Goal: Transaction & Acquisition: Book appointment/travel/reservation

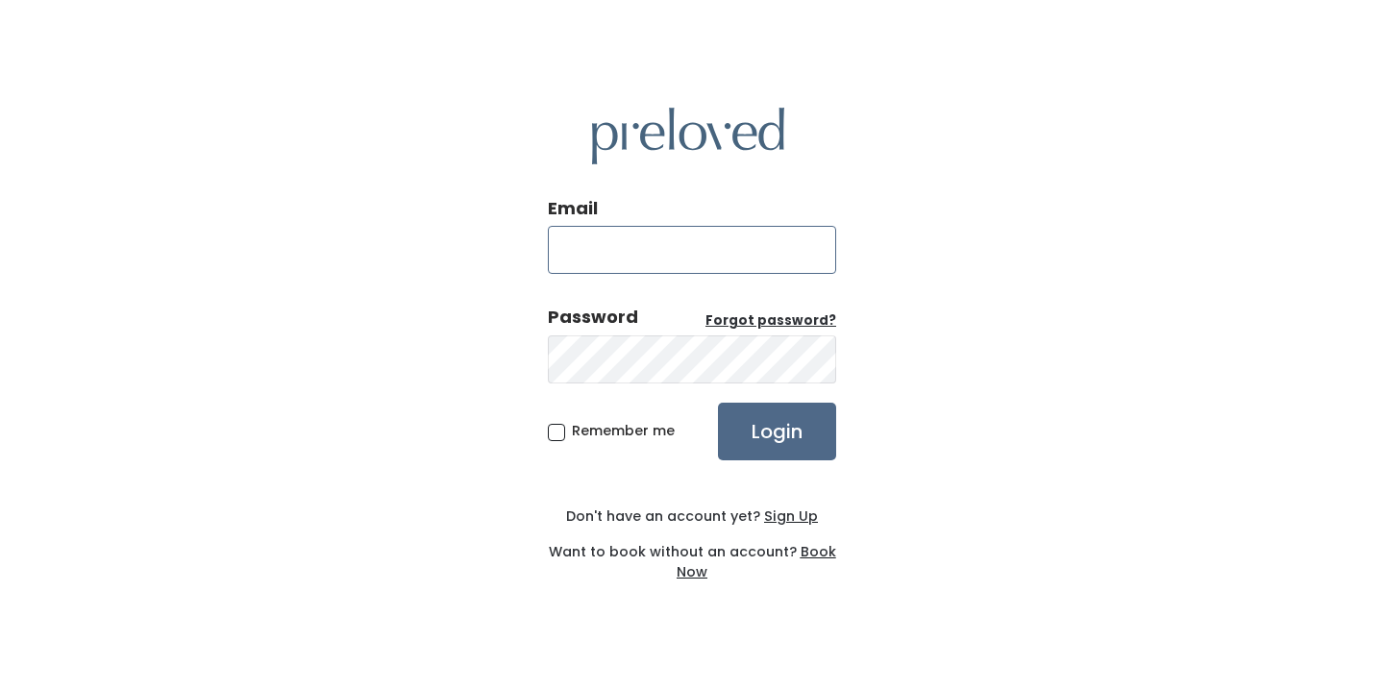
type input "[EMAIL_ADDRESS][DOMAIN_NAME]"
click at [777, 431] on input "Login" at bounding box center [777, 432] width 118 height 58
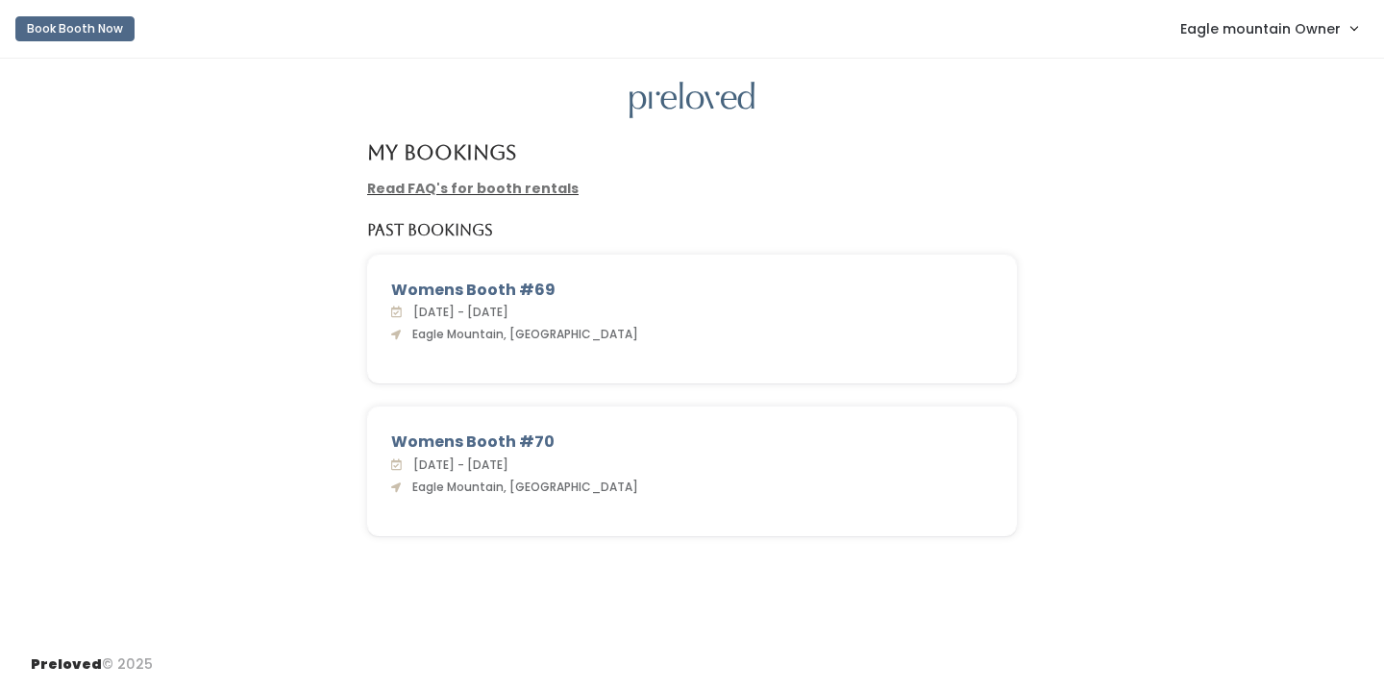
click at [1222, 15] on link "Eagle mountain Owner" at bounding box center [1268, 28] width 215 height 41
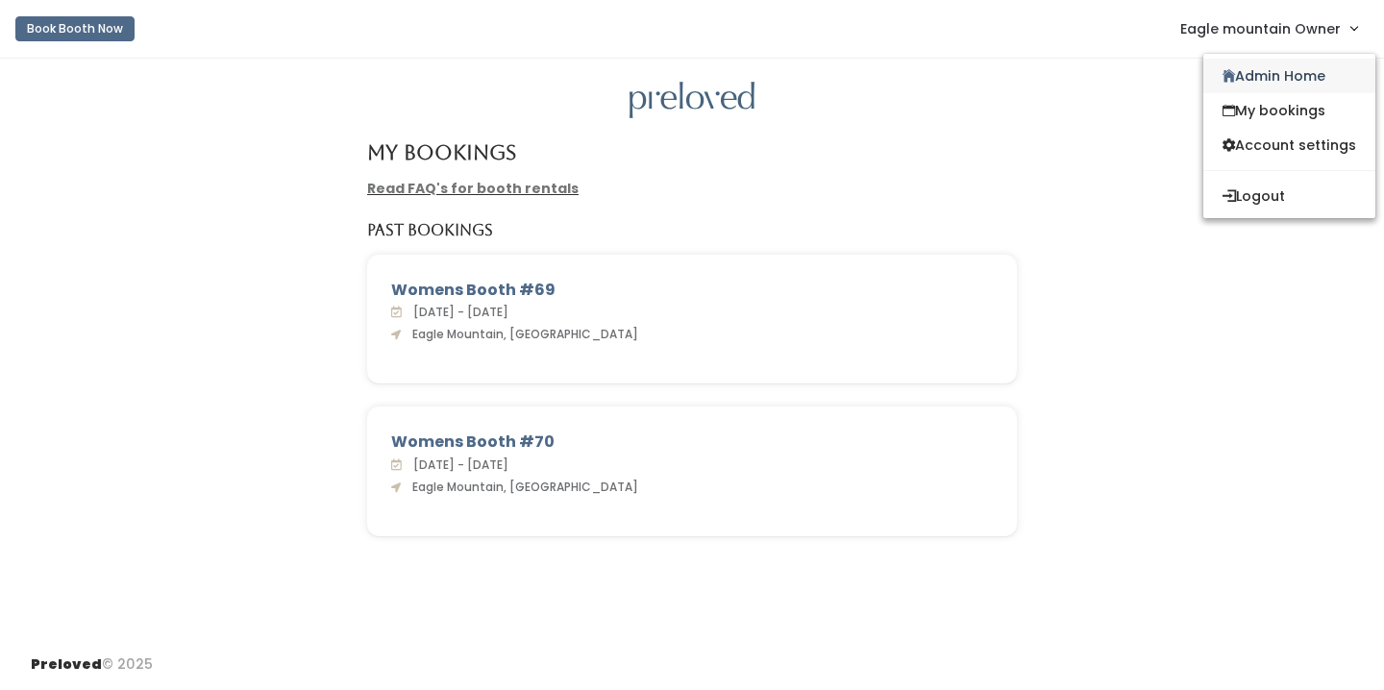
click at [1225, 72] on icon at bounding box center [1229, 76] width 12 height 14
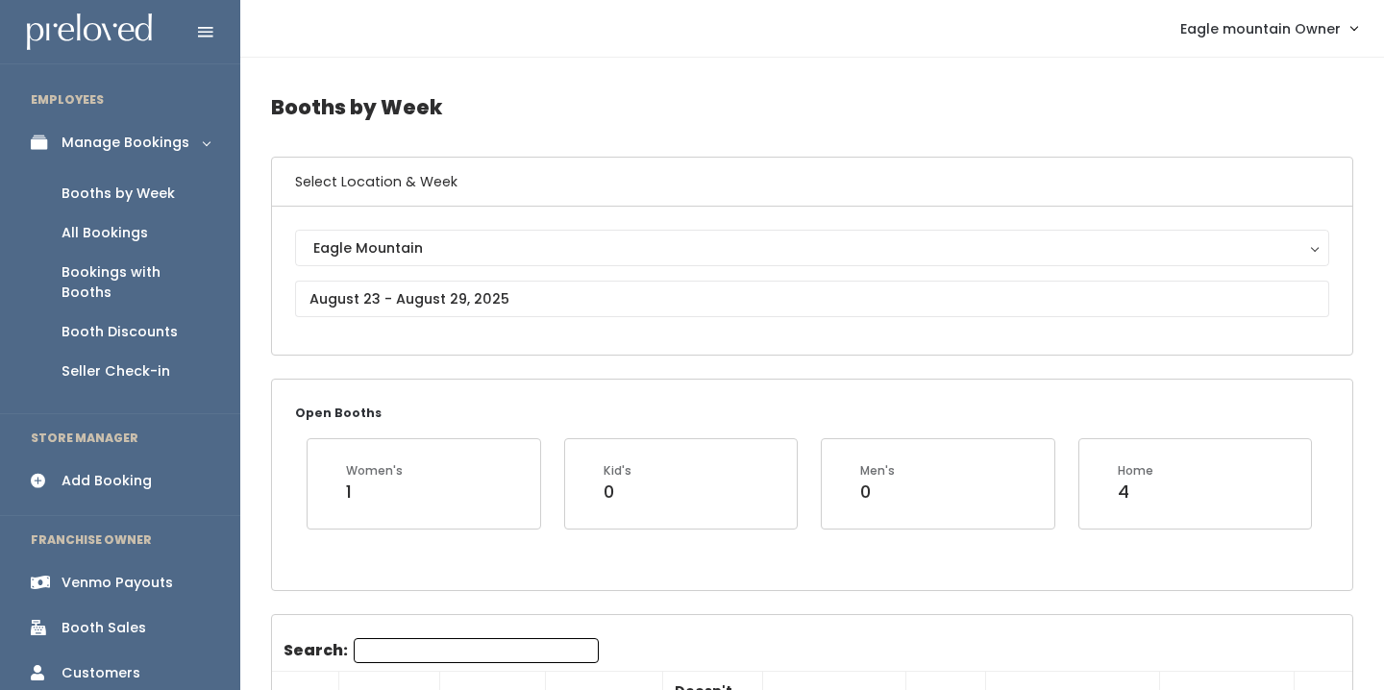
click at [1219, 12] on link "Eagle mountain Owner" at bounding box center [1268, 28] width 215 height 41
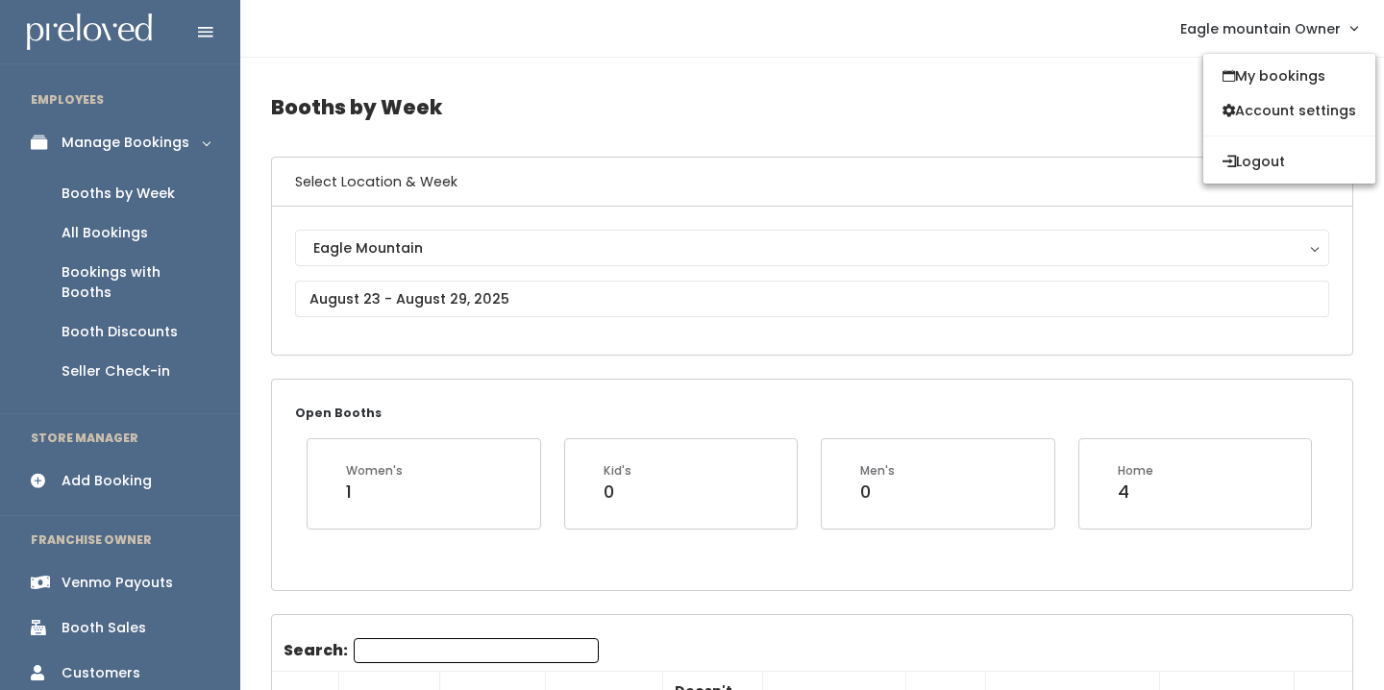
click at [1235, 141] on div "My bookings Account settings Logout" at bounding box center [1290, 119] width 174 height 132
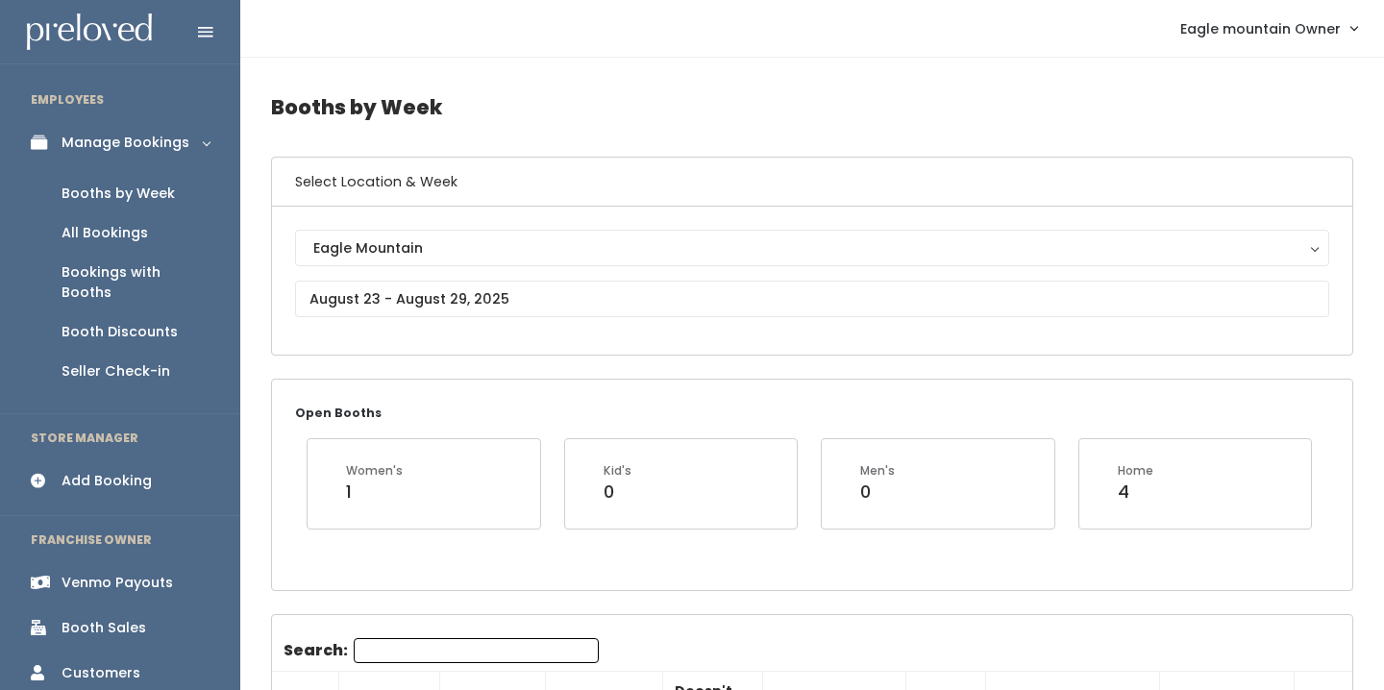
click at [1210, 27] on span "Eagle mountain Owner" at bounding box center [1261, 28] width 161 height 21
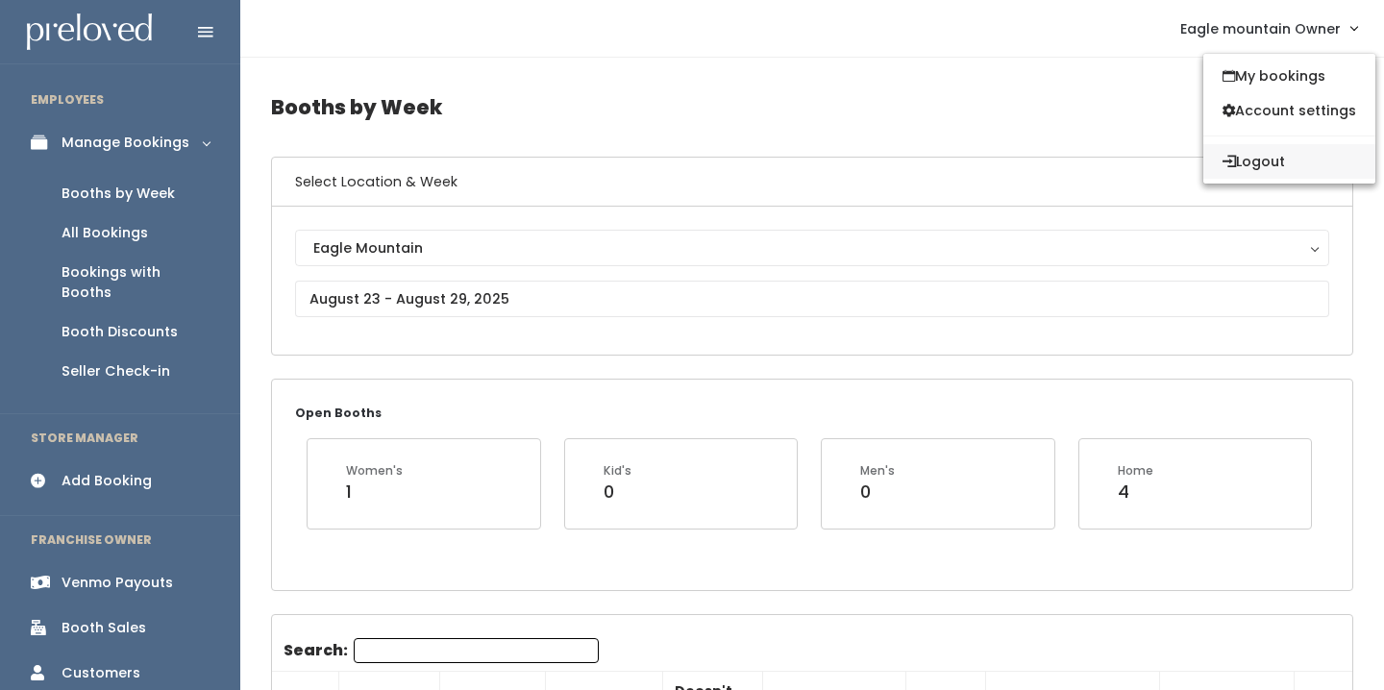
click at [1228, 163] on icon "submit" at bounding box center [1229, 160] width 13 height 13
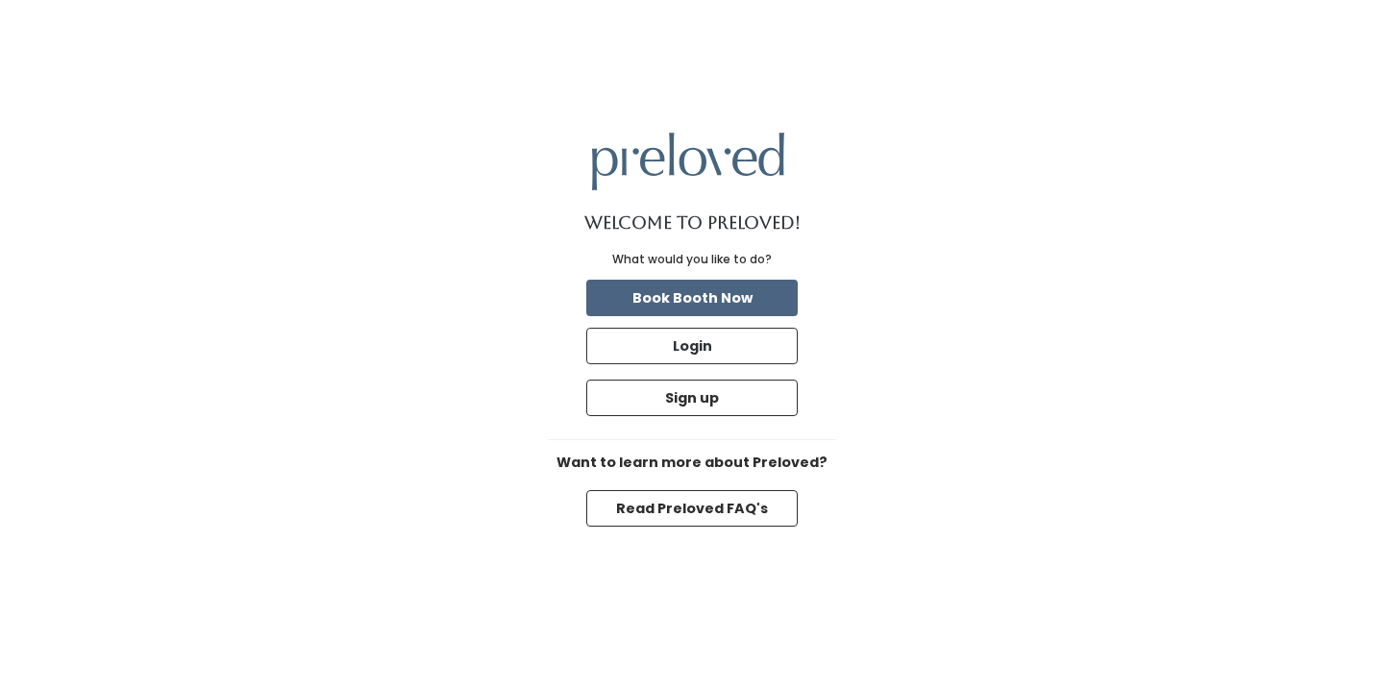
click at [700, 297] on button "Book Booth Now" at bounding box center [691, 298] width 211 height 37
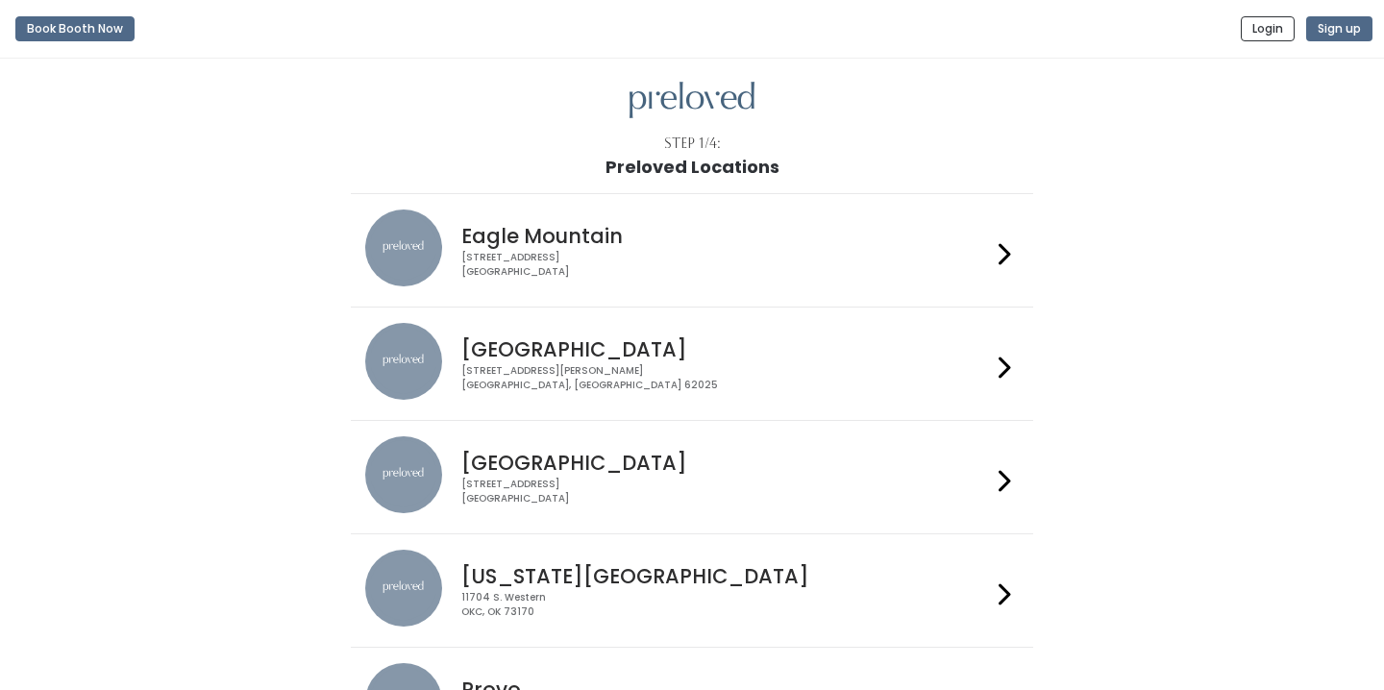
click at [548, 264] on div "4342 E Pony Express Pkwy Suite 200 Eagle Mountain, UT 84005" at bounding box center [725, 265] width 529 height 28
click at [524, 370] on div "1500 Troy Road, Unit A‑B Edwardsville, IL 62025" at bounding box center [725, 378] width 529 height 28
click at [566, 480] on div "3903 N Braeswood Blvd Houston, TX 77025" at bounding box center [725, 492] width 529 height 28
click at [553, 595] on div "11704 S. Western OKC, OK 73170" at bounding box center [725, 605] width 529 height 28
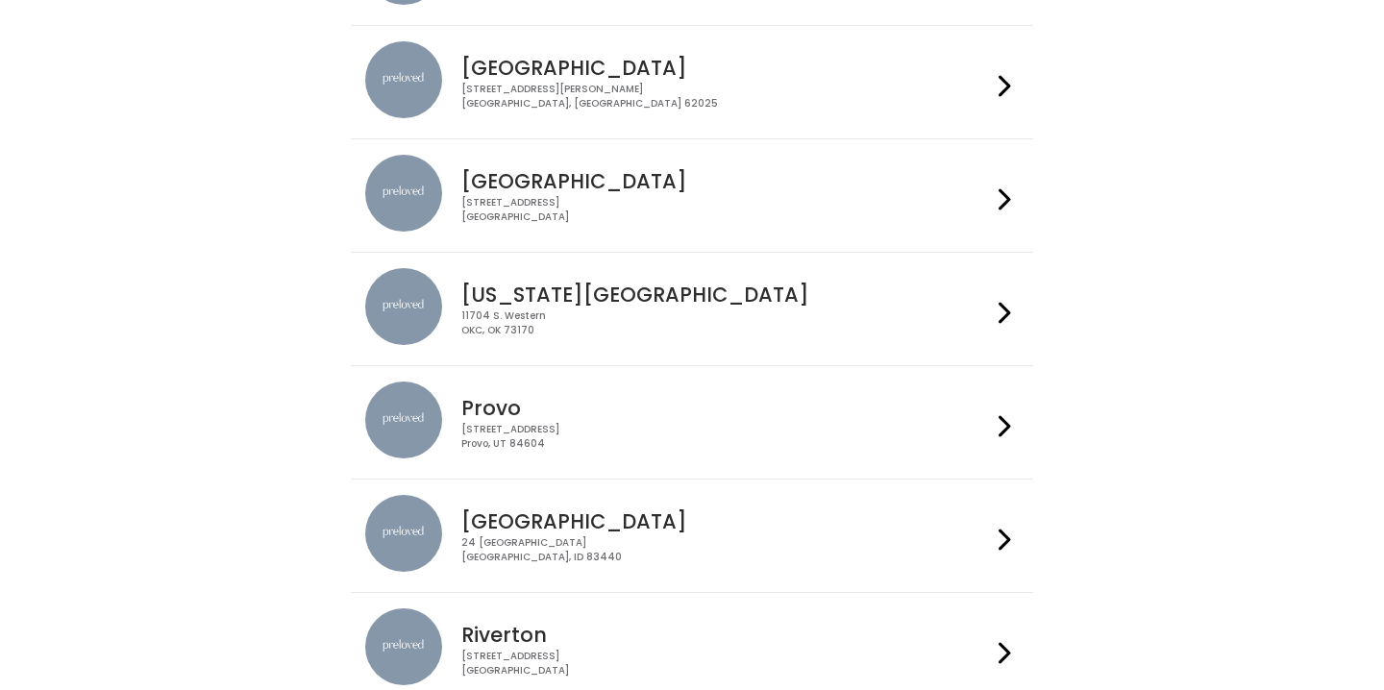
scroll to position [286, 0]
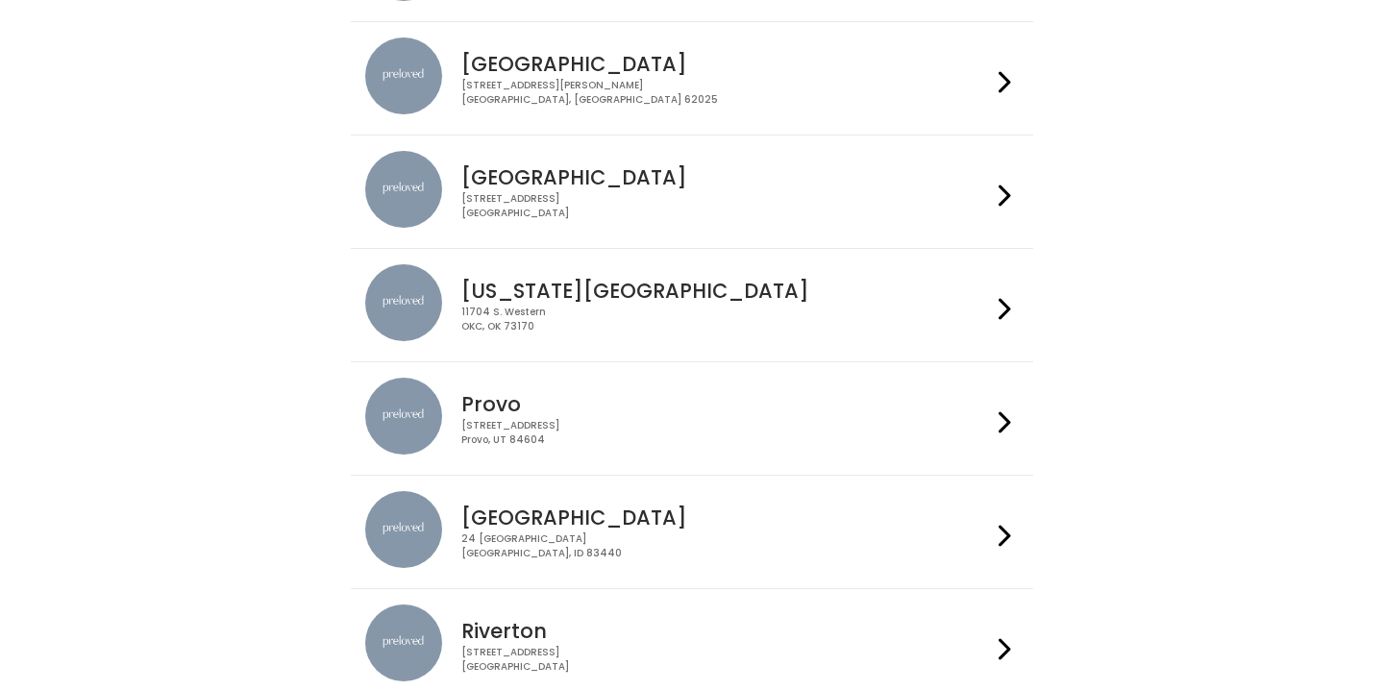
click at [550, 405] on h4 "Provo" at bounding box center [725, 404] width 529 height 22
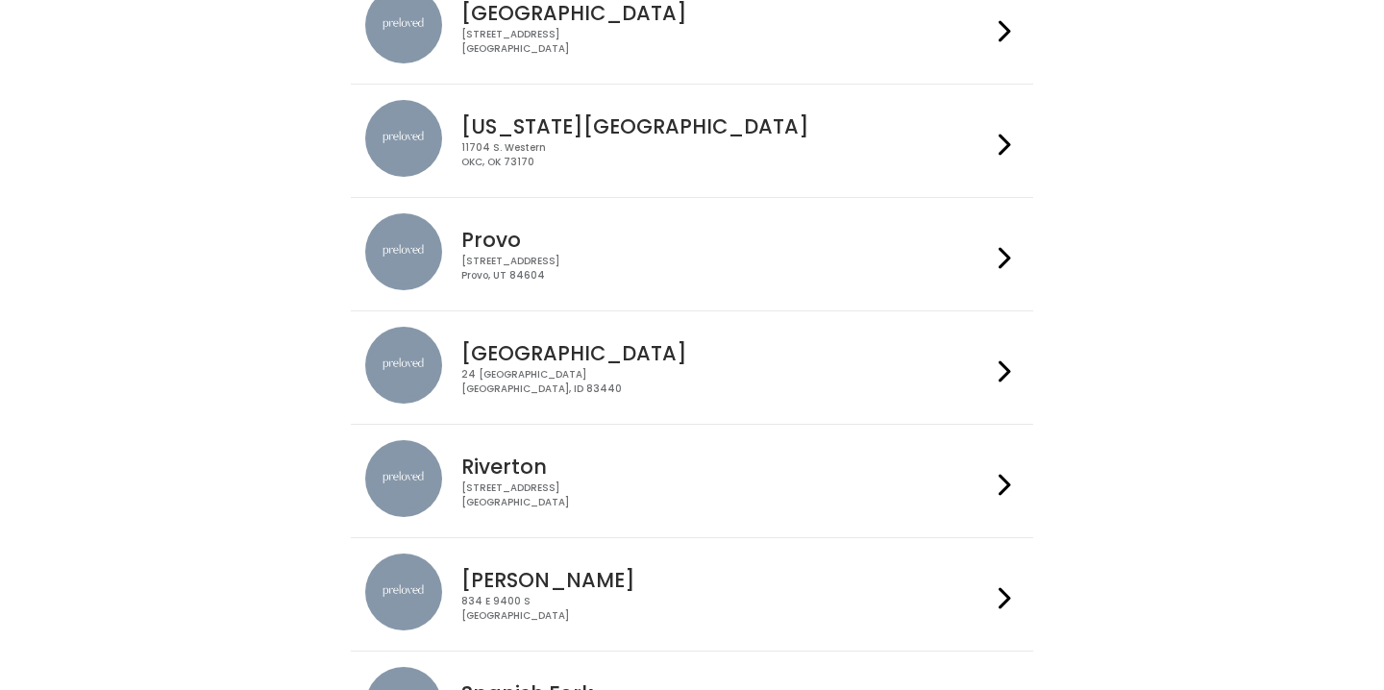
scroll to position [460, 0]
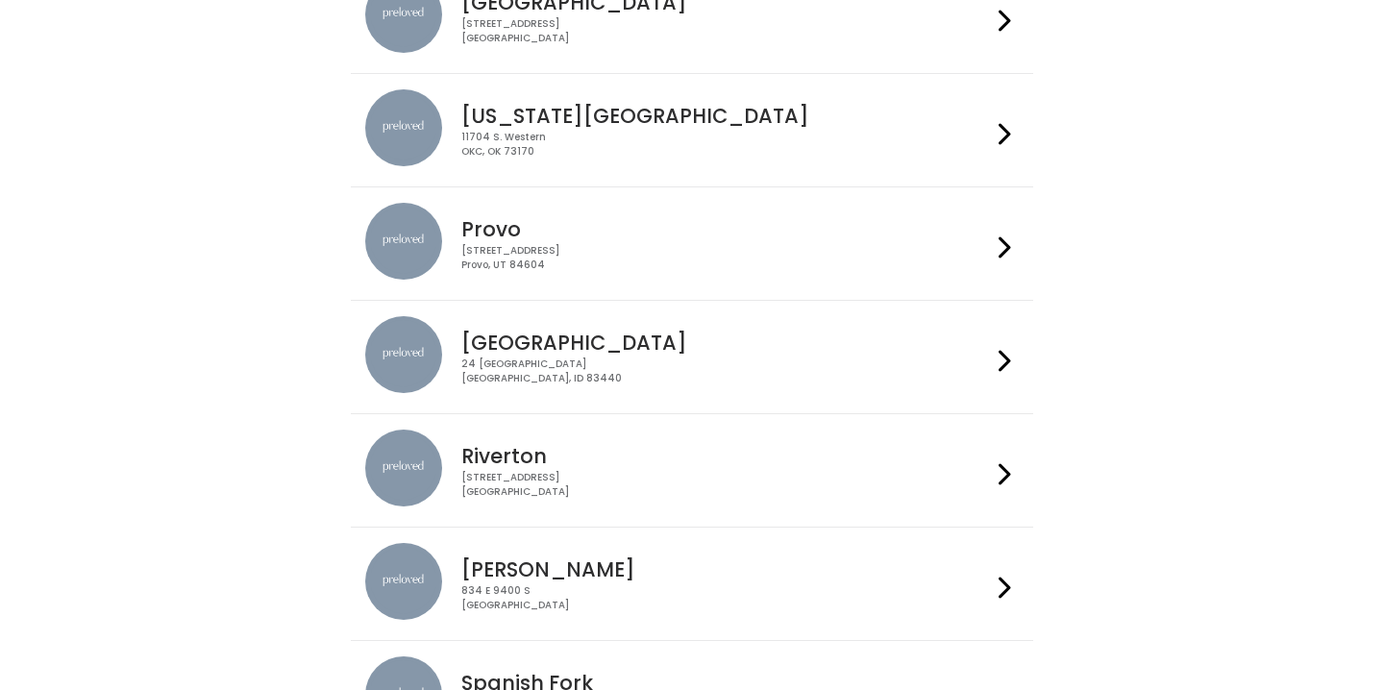
click at [597, 445] on h4 "Riverton" at bounding box center [725, 456] width 529 height 22
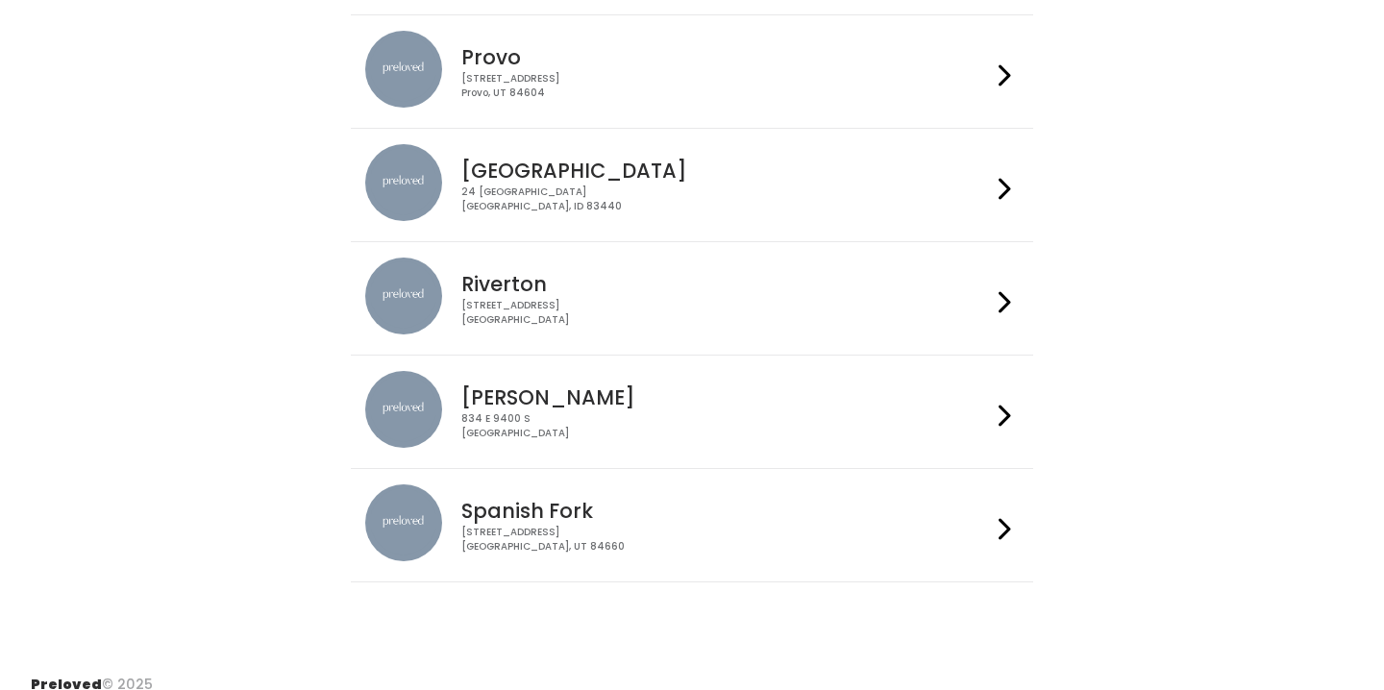
scroll to position [650, 0]
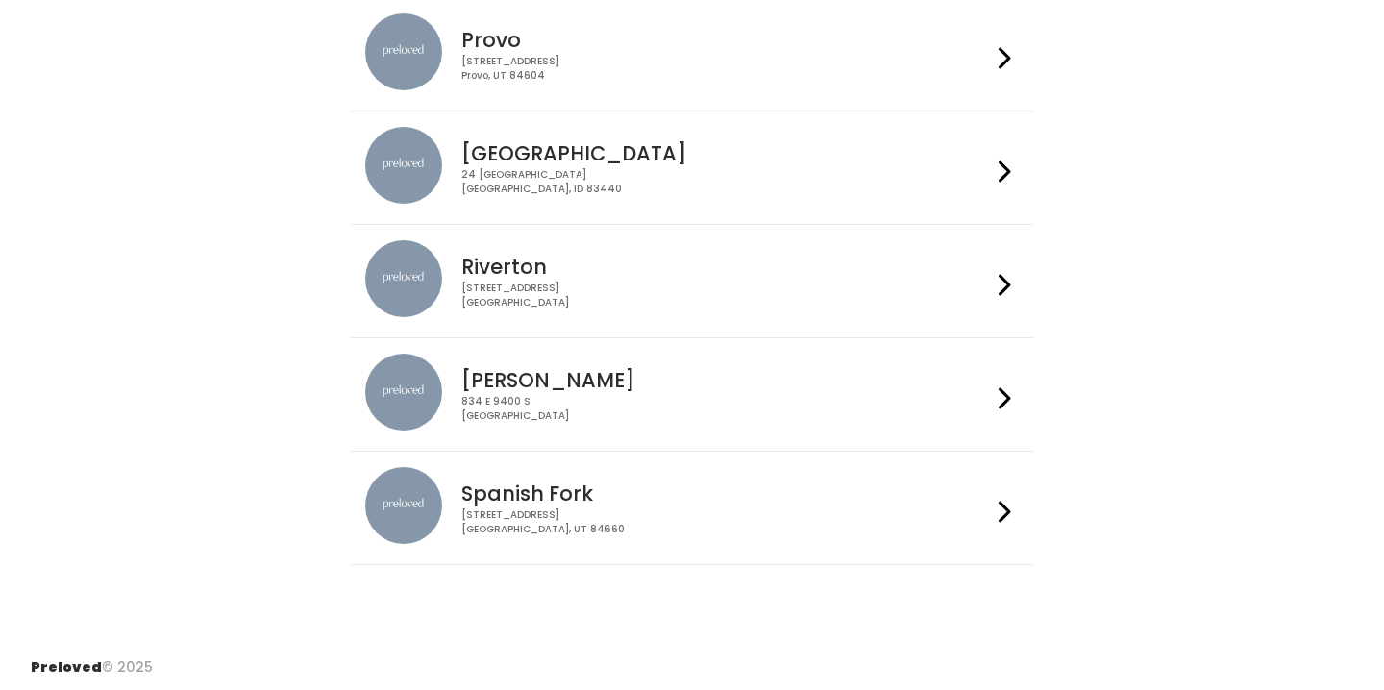
click at [542, 400] on div "834 E 9400 S Sandy, UT 84049" at bounding box center [725, 409] width 529 height 28
click at [597, 502] on h4 "Spanish Fork" at bounding box center [725, 494] width 529 height 22
click at [534, 276] on h4 "Riverton" at bounding box center [725, 267] width 529 height 22
click at [601, 75] on div "230 W Cougar Blvd Provo, UT 84604" at bounding box center [725, 69] width 529 height 28
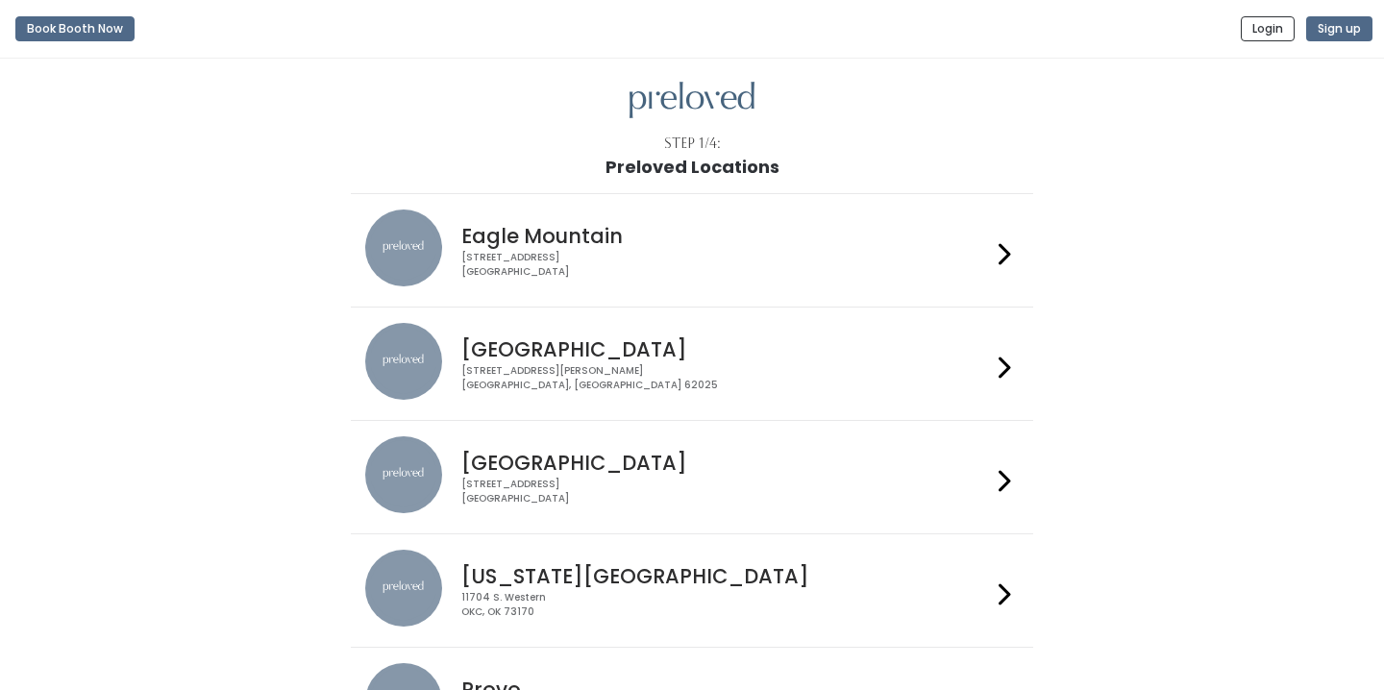
scroll to position [-2, 0]
